Goal: Task Accomplishment & Management: Manage account settings

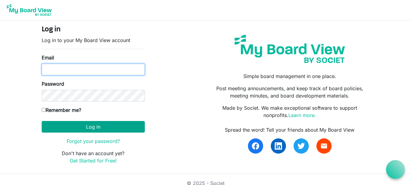
type input "h55sdh@mun.ca"
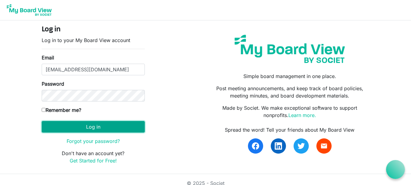
click at [79, 125] on button "Log in" at bounding box center [93, 127] width 103 height 12
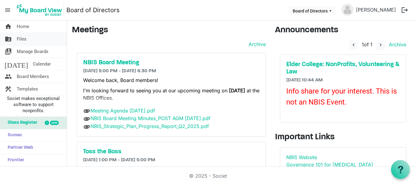
click at [30, 40] on link "folder_shared Files" at bounding box center [33, 39] width 67 height 12
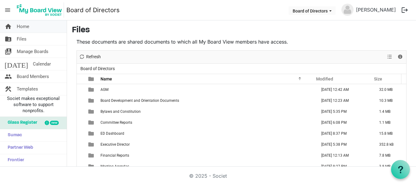
click at [30, 28] on link "home Home" at bounding box center [33, 26] width 67 height 12
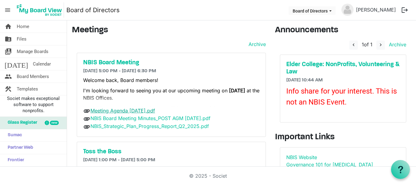
click at [146, 111] on link "Meeting Agenda [DATE].pdf" at bounding box center [122, 110] width 65 height 6
click at [143, 116] on link "NBIS Board Meeting Minutes_POST AGM [DATE].pdf" at bounding box center [150, 118] width 120 height 6
click at [138, 126] on link "NBIS_Strategic_Plan_Progress_Report_Q2_2025.pdf" at bounding box center [149, 126] width 118 height 6
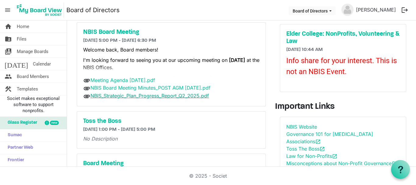
scroll to position [61, 0]
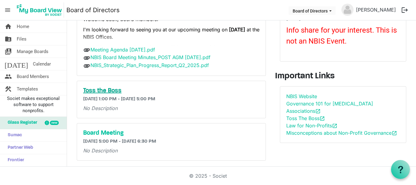
click at [110, 91] on h5 "Toss the Boss" at bounding box center [171, 90] width 176 height 7
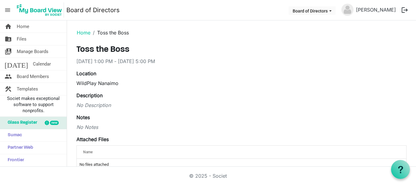
scroll to position [61, 0]
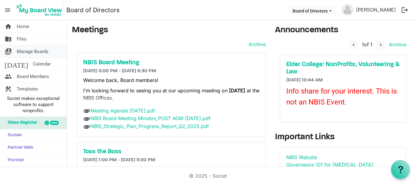
click at [49, 53] on link "switch_account Manage Boards" at bounding box center [33, 51] width 67 height 12
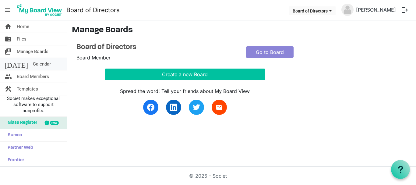
click at [44, 63] on link "today Calendar" at bounding box center [33, 64] width 67 height 12
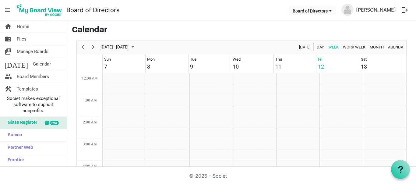
scroll to position [197, 0]
click at [44, 41] on link "folder_shared Files" at bounding box center [33, 39] width 67 height 12
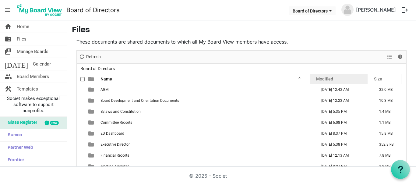
click at [327, 81] on span "Modified" at bounding box center [324, 78] width 17 height 5
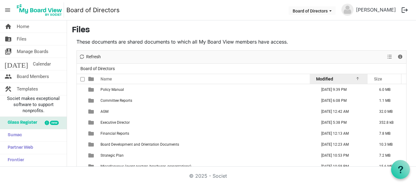
click at [327, 81] on span "Modified" at bounding box center [324, 78] width 17 height 5
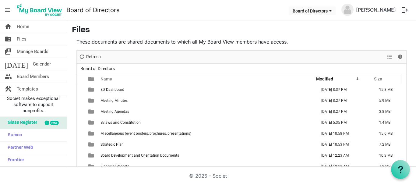
click at [405, 9] on button "logout" at bounding box center [404, 10] width 13 height 13
